Goal: Communication & Community: Answer question/provide support

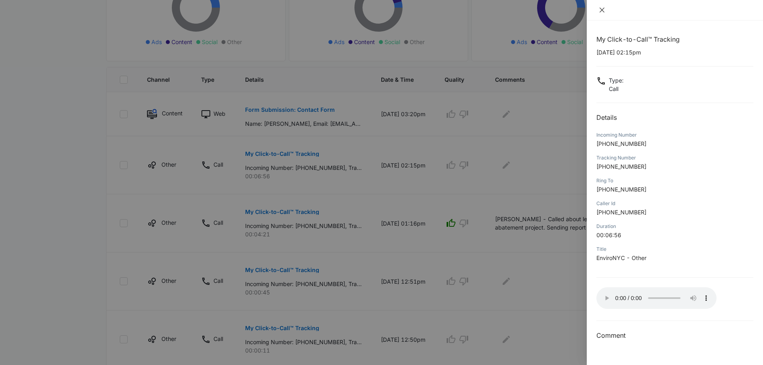
click at [602, 8] on icon "close" at bounding box center [602, 10] width 6 height 6
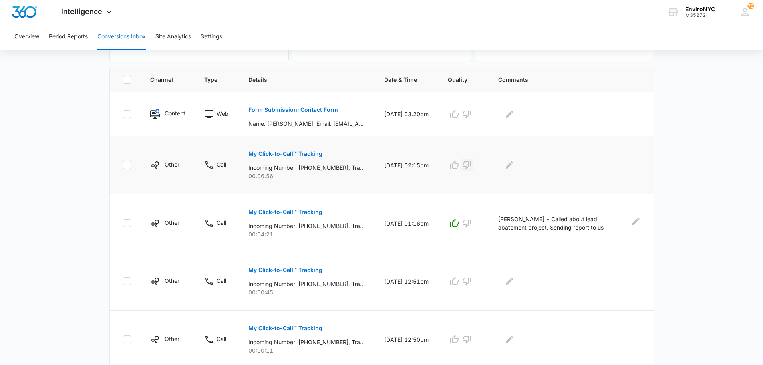
click at [472, 169] on icon "button" at bounding box center [467, 165] width 10 height 10
click at [513, 165] on icon "Edit Comments" at bounding box center [509, 164] width 7 height 7
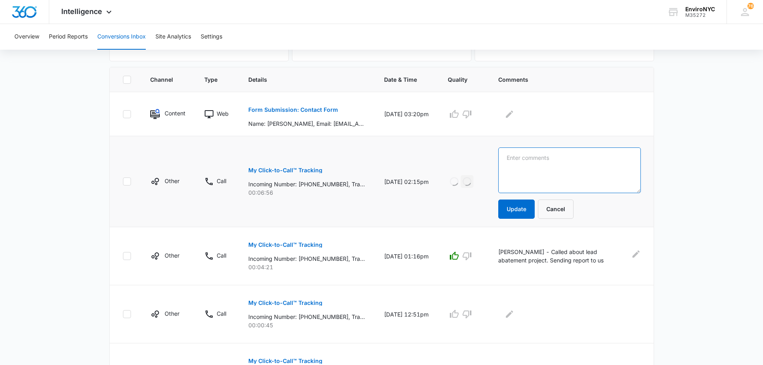
click at [532, 171] on textarea at bounding box center [569, 170] width 143 height 46
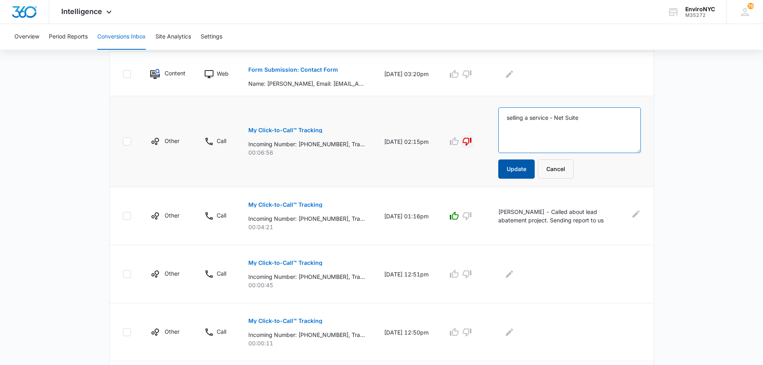
type textarea "selling a service - Net Suite"
click at [526, 172] on button "Update" at bounding box center [516, 168] width 36 height 19
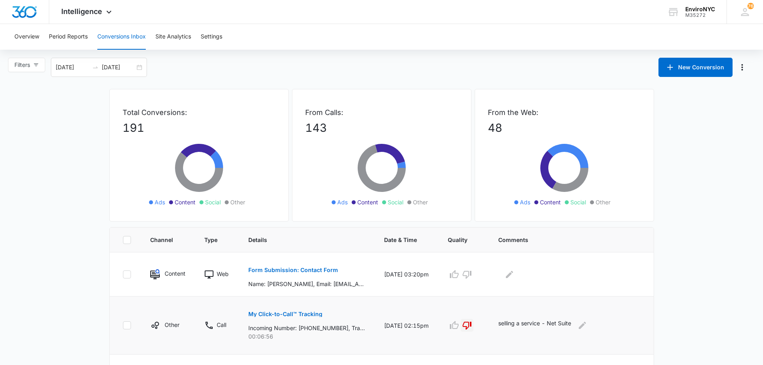
scroll to position [160, 0]
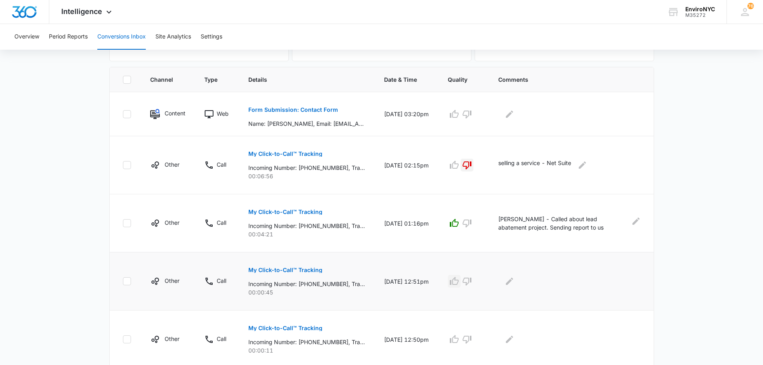
click at [459, 282] on icon "button" at bounding box center [454, 281] width 10 height 10
click at [513, 282] on icon "Edit Comments" at bounding box center [509, 280] width 7 height 7
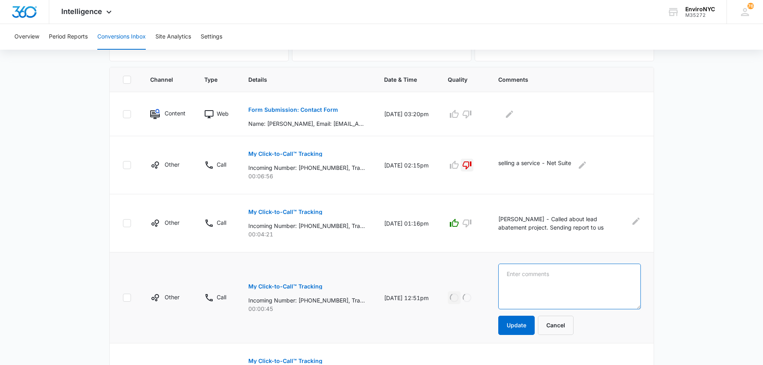
click at [536, 277] on textarea at bounding box center [569, 286] width 143 height 46
type textarea "Hal from Brooklyn Properties.... requesting info on XRF testing"
click at [515, 327] on button "Update" at bounding box center [516, 324] width 36 height 19
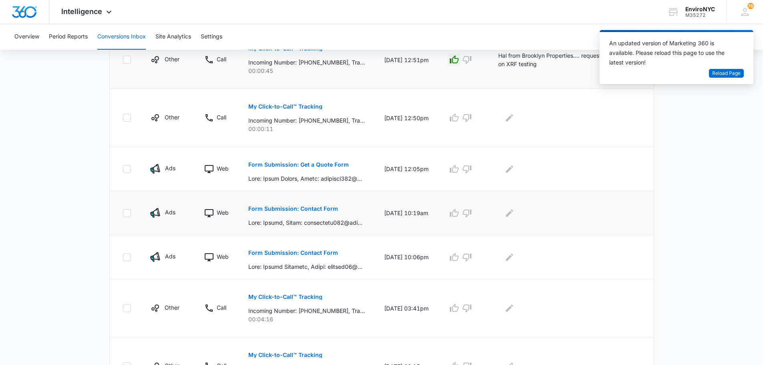
scroll to position [437, 0]
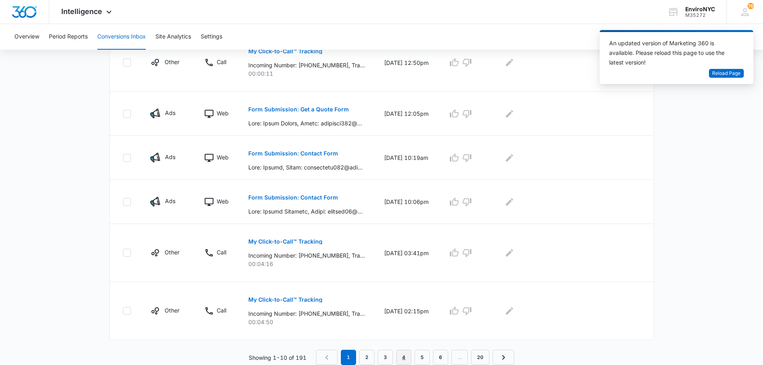
click at [402, 356] on link "4" at bounding box center [403, 357] width 15 height 15
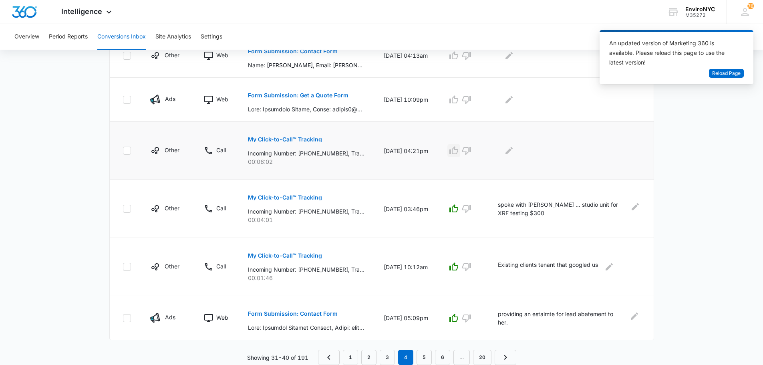
click at [458, 153] on icon "button" at bounding box center [454, 151] width 10 height 10
click at [512, 152] on icon "Edit Comments" at bounding box center [508, 150] width 7 height 7
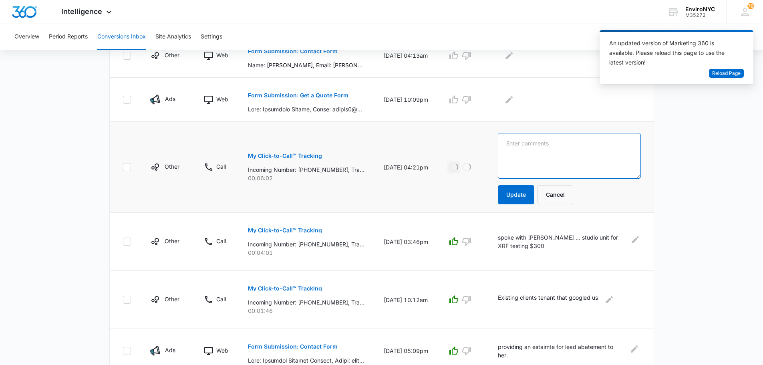
click at [530, 150] on textarea at bounding box center [569, 156] width 143 height 46
type textarea "[PERSON_NAME] - 50+ units.... waiting to hear back from him"
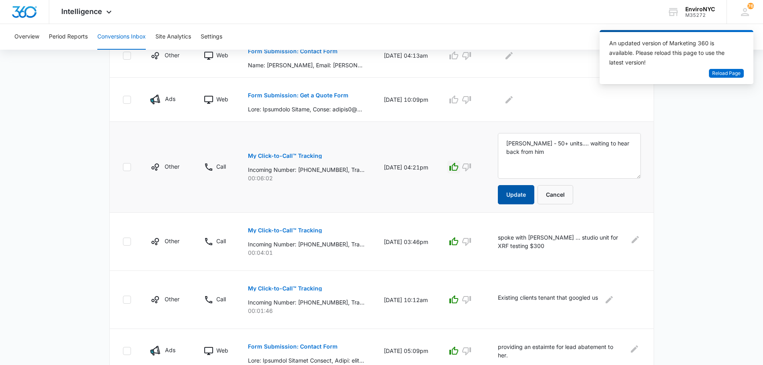
click at [516, 198] on button "Update" at bounding box center [516, 194] width 36 height 19
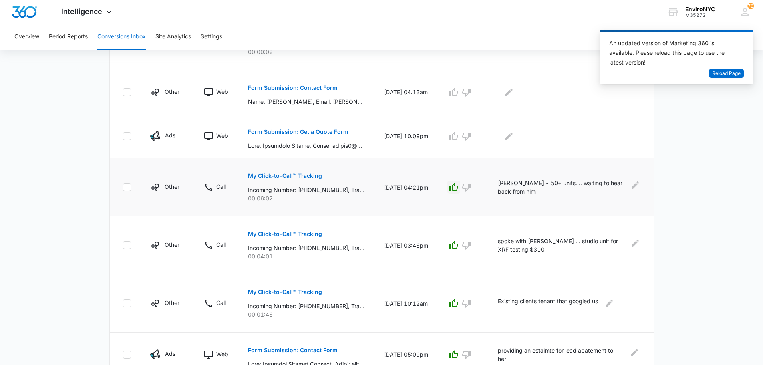
scroll to position [360, 0]
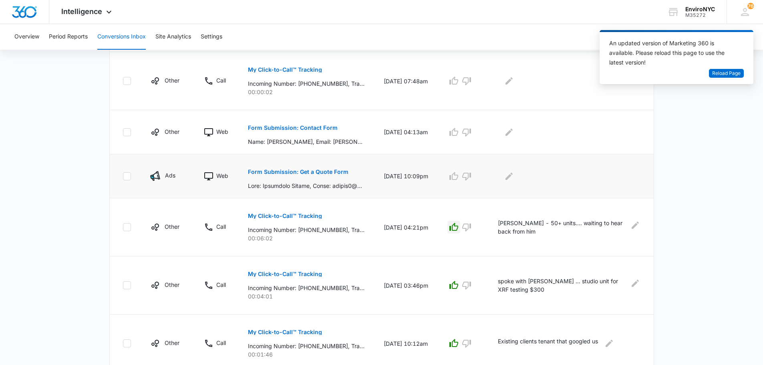
click at [298, 171] on p "Form Submission: Get a Quote Form" at bounding box center [298, 172] width 100 height 6
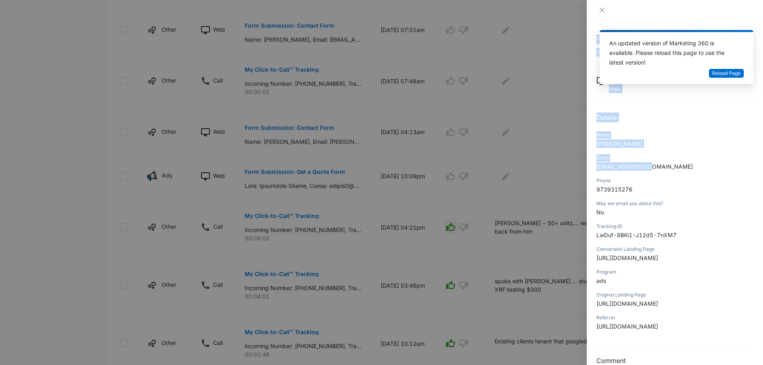
drag, startPoint x: 663, startPoint y: 163, endPoint x: 577, endPoint y: 165, distance: 86.1
click at [577, 165] on div "Form Submission: Get a Quote Form [DATE] 10:09pm Type : Web Details Name [PERSO…" at bounding box center [381, 182] width 763 height 365
click at [669, 165] on p "[EMAIL_ADDRESS][DOMAIN_NAME]" at bounding box center [674, 166] width 157 height 8
drag, startPoint x: 668, startPoint y: 167, endPoint x: 585, endPoint y: 163, distance: 83.0
click at [585, 163] on div "Form Submission: Get a Quote Form [DATE] 10:09pm Type : Web Details Name [PERSO…" at bounding box center [381, 182] width 763 height 365
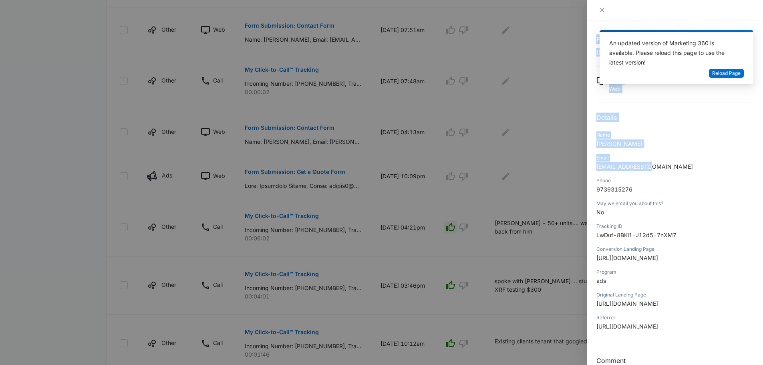
click at [685, 171] on div "Email [EMAIL_ADDRESS][DOMAIN_NAME]" at bounding box center [674, 164] width 157 height 23
click at [662, 171] on div "Email [EMAIL_ADDRESS][DOMAIN_NAME]" at bounding box center [674, 164] width 157 height 23
drag, startPoint x: 656, startPoint y: 167, endPoint x: 593, endPoint y: 170, distance: 62.9
click at [593, 170] on div "Form Submission: Get a Quote Form [DATE] 10:09pm Type : Web Details Name [PERSO…" at bounding box center [675, 192] width 176 height 344
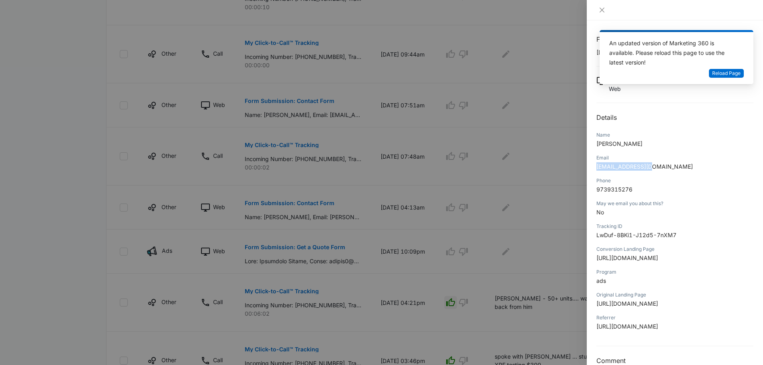
scroll to position [280, 0]
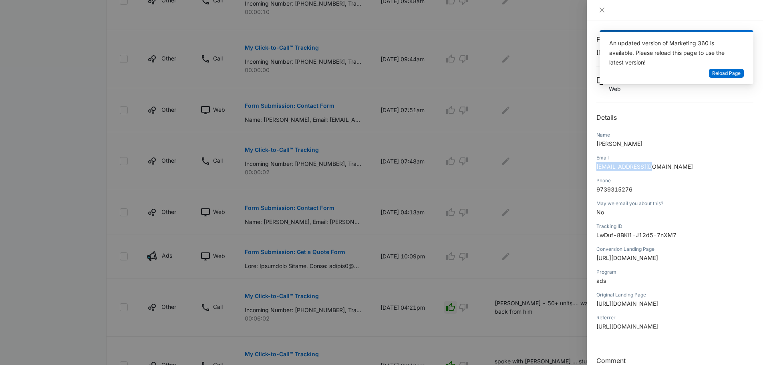
copy span "[EMAIL_ADDRESS][DOMAIN_NAME]"
